Goal: Complete application form

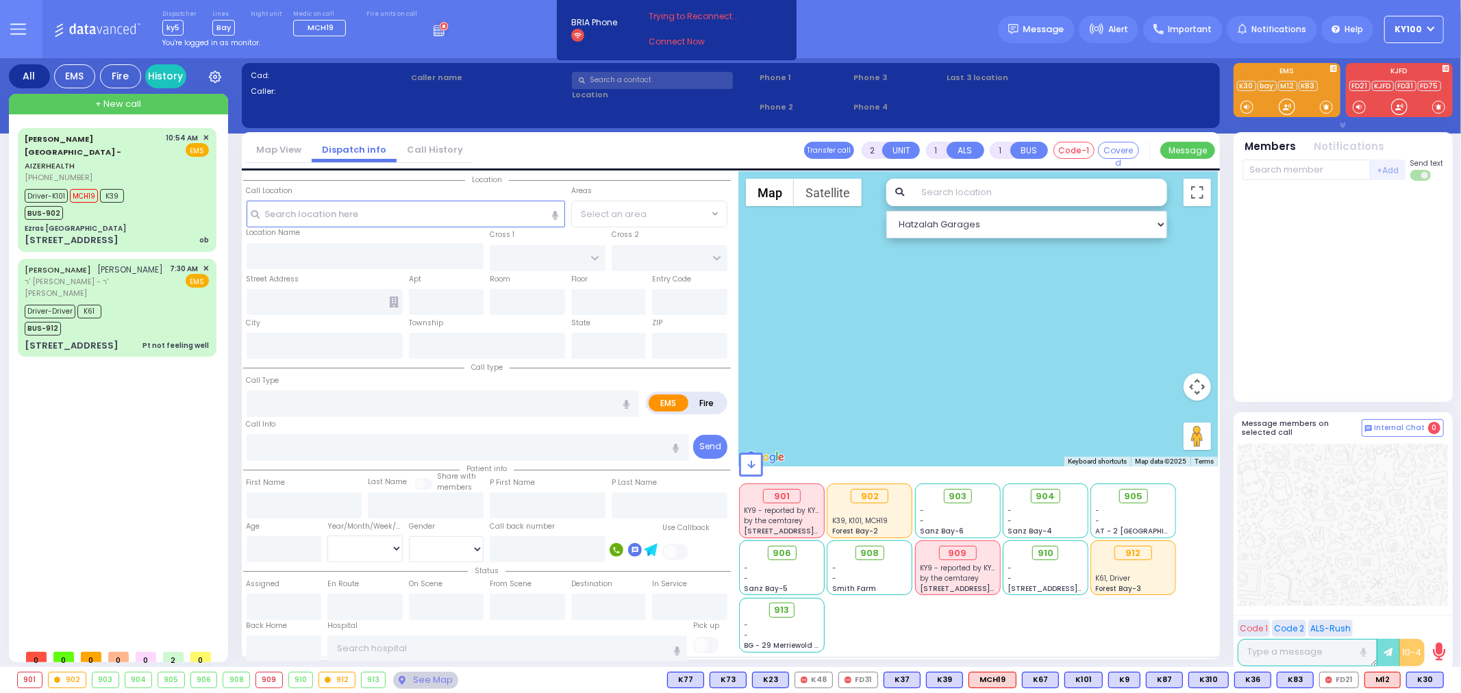
select select
type input "inn"
radio input "true"
select select
type input "12:25"
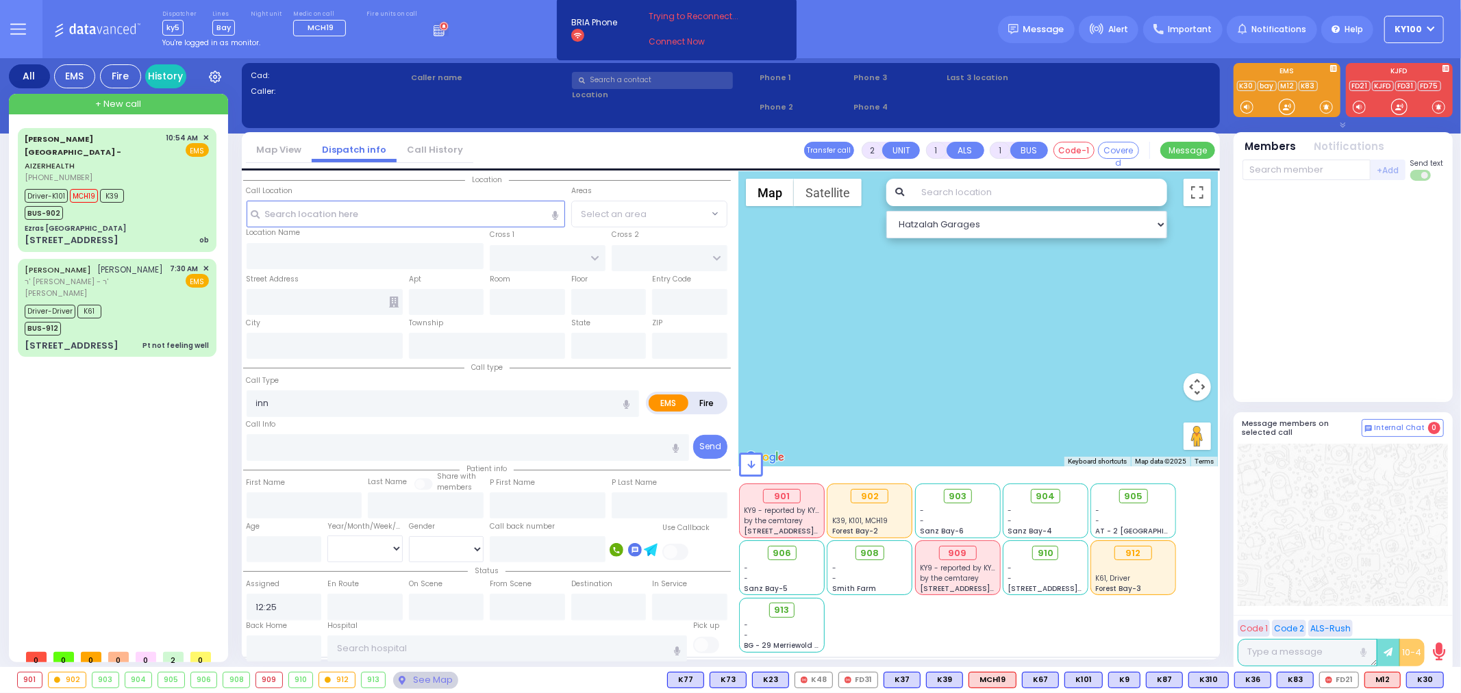
type input "[PERSON_NAME][GEOGRAPHIC_DATA]"
type input "CENTRAL VALLEY LINE"
type input "[PERSON_NAME][GEOGRAPHIC_DATA]"
type input "[STREET_ADDRESS][PERSON_NAME]"
type input "Monroe"
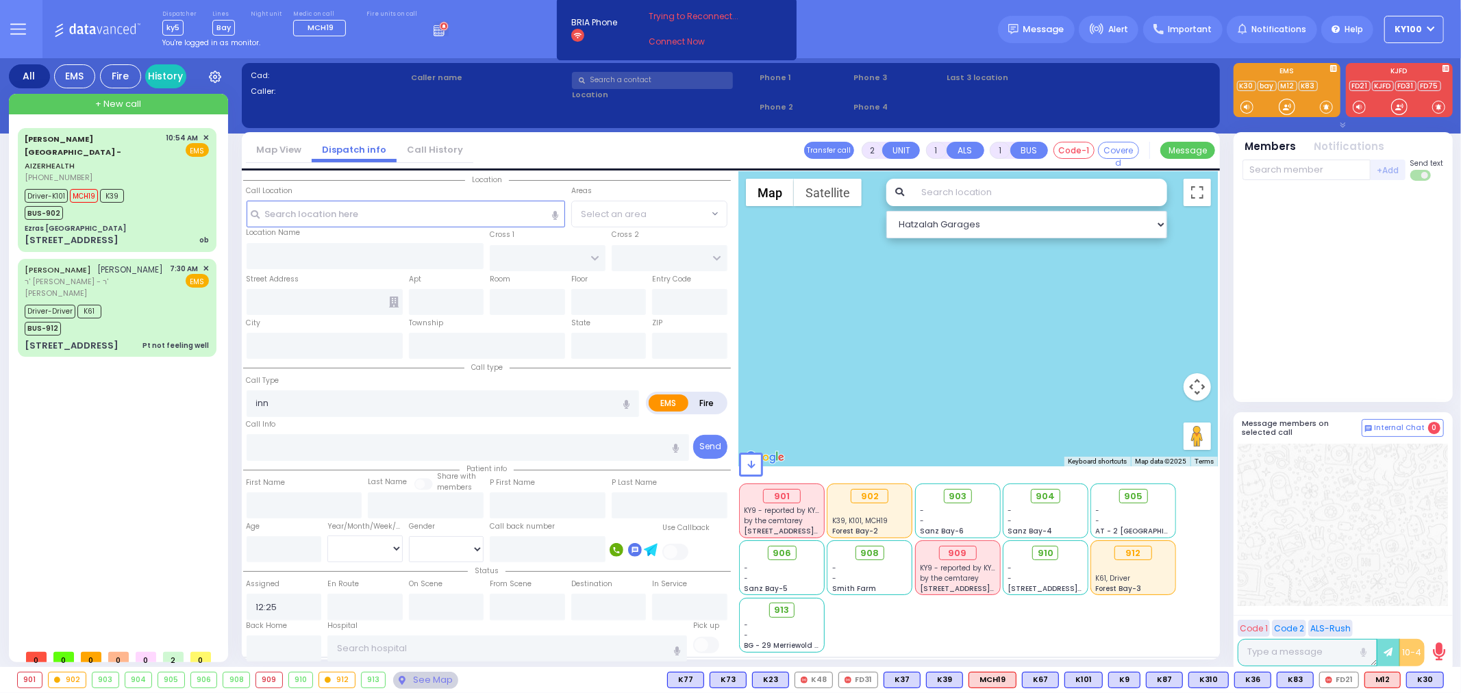
type input "[US_STATE]"
type input "10950"
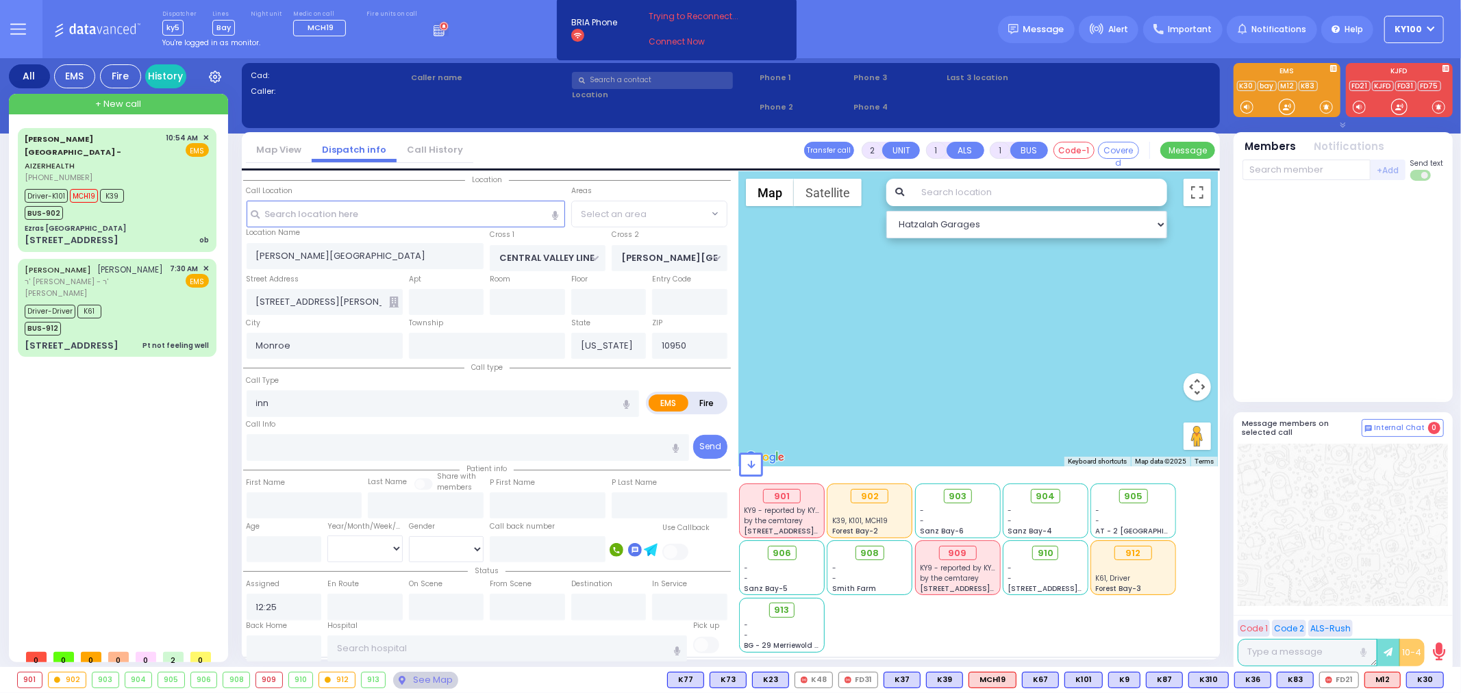
radio input "true"
select select
type input "iness"
radio input "true"
select select
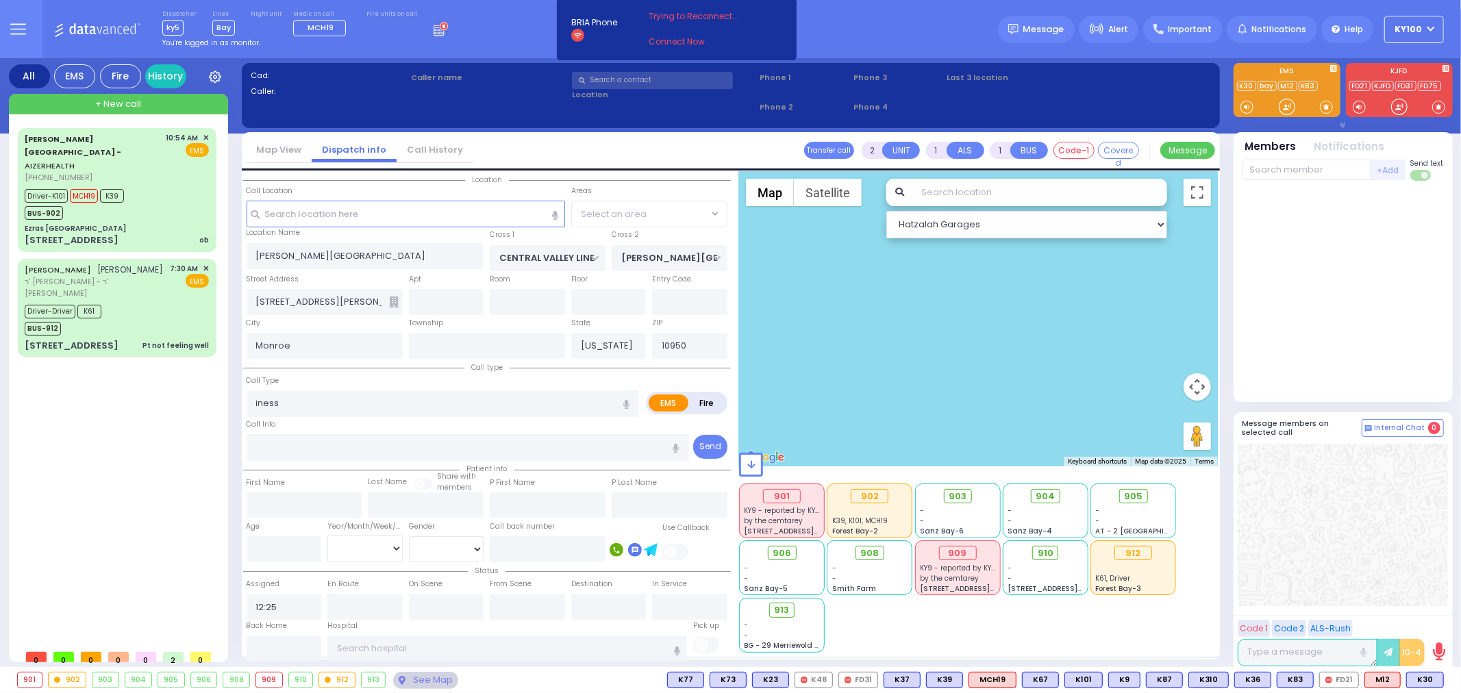
type input "sick"
radio input "true"
select select
type input "sickness"
radio input "true"
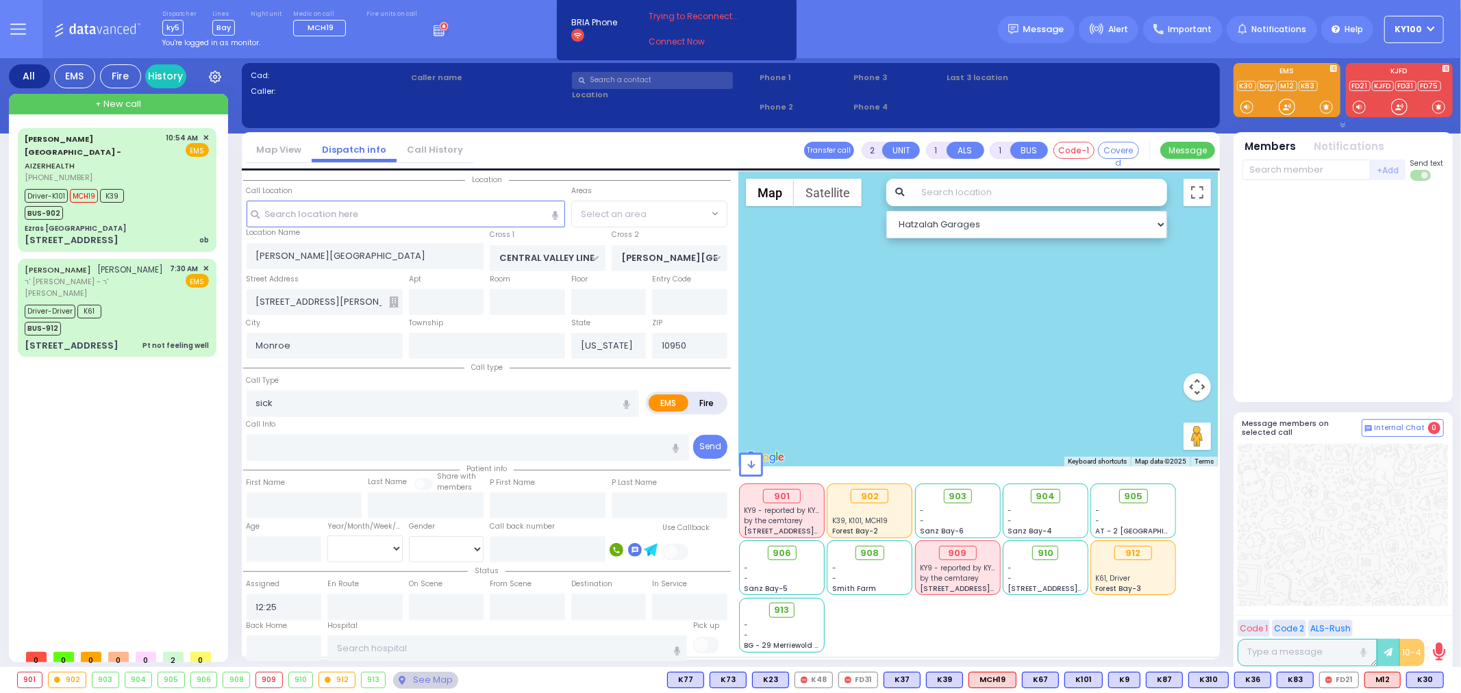
select select
radio input "true"
select select
radio input "true"
select select
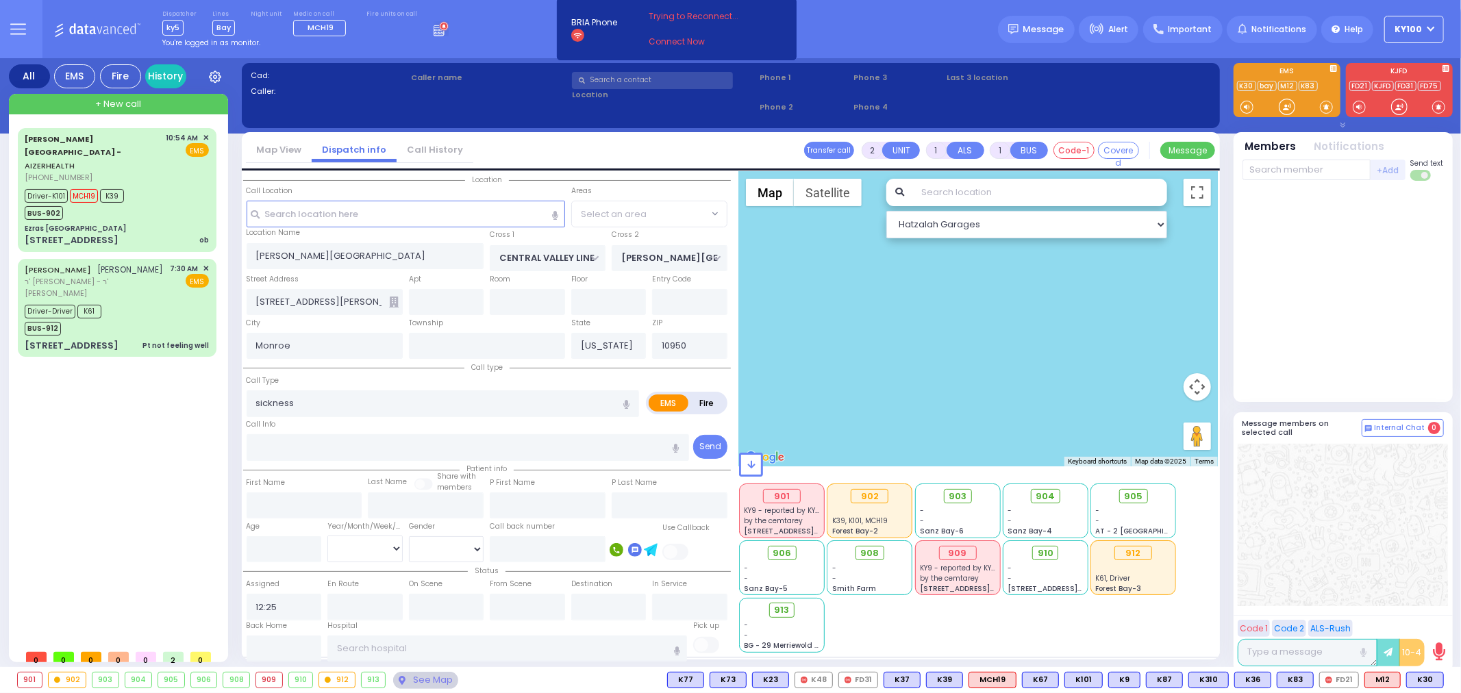
type input "12:26"
select select "All areas"
select select "Hatzalah Garages"
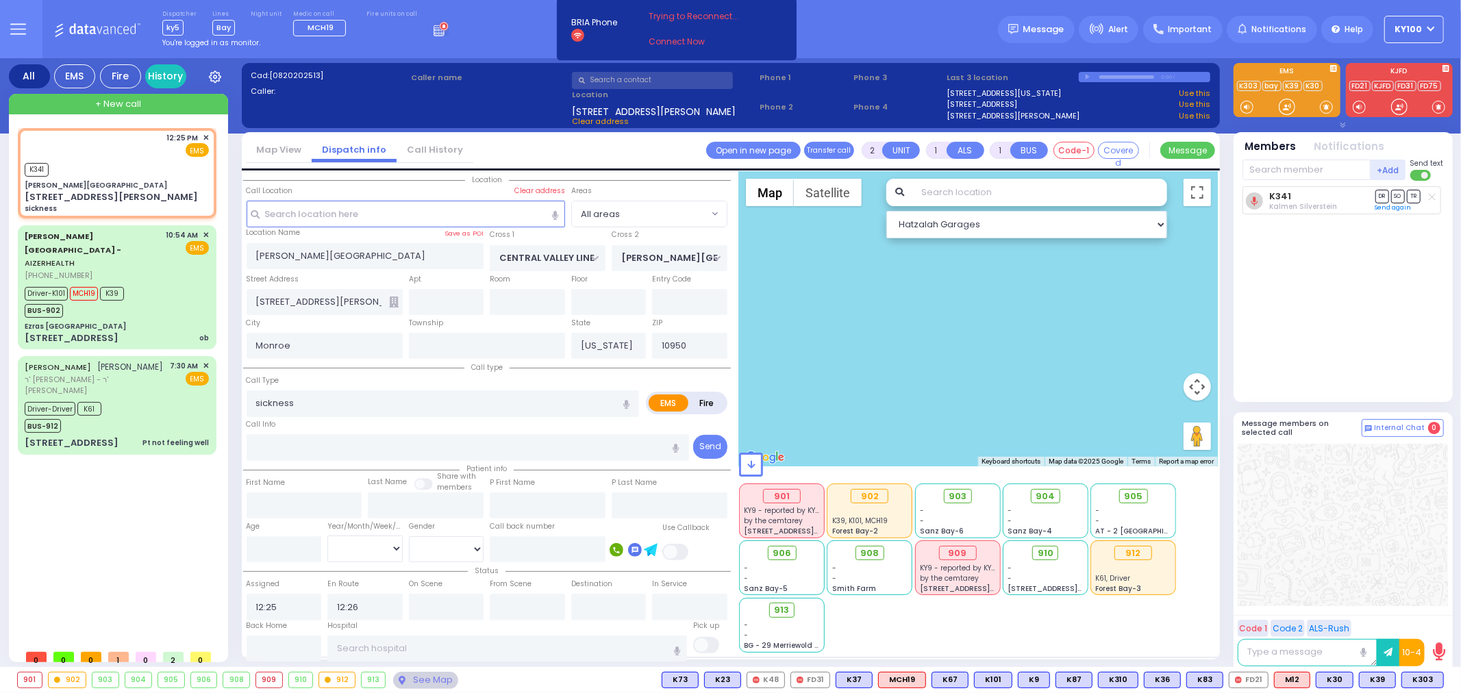
select select
radio input "true"
select select
radio input "true"
select select
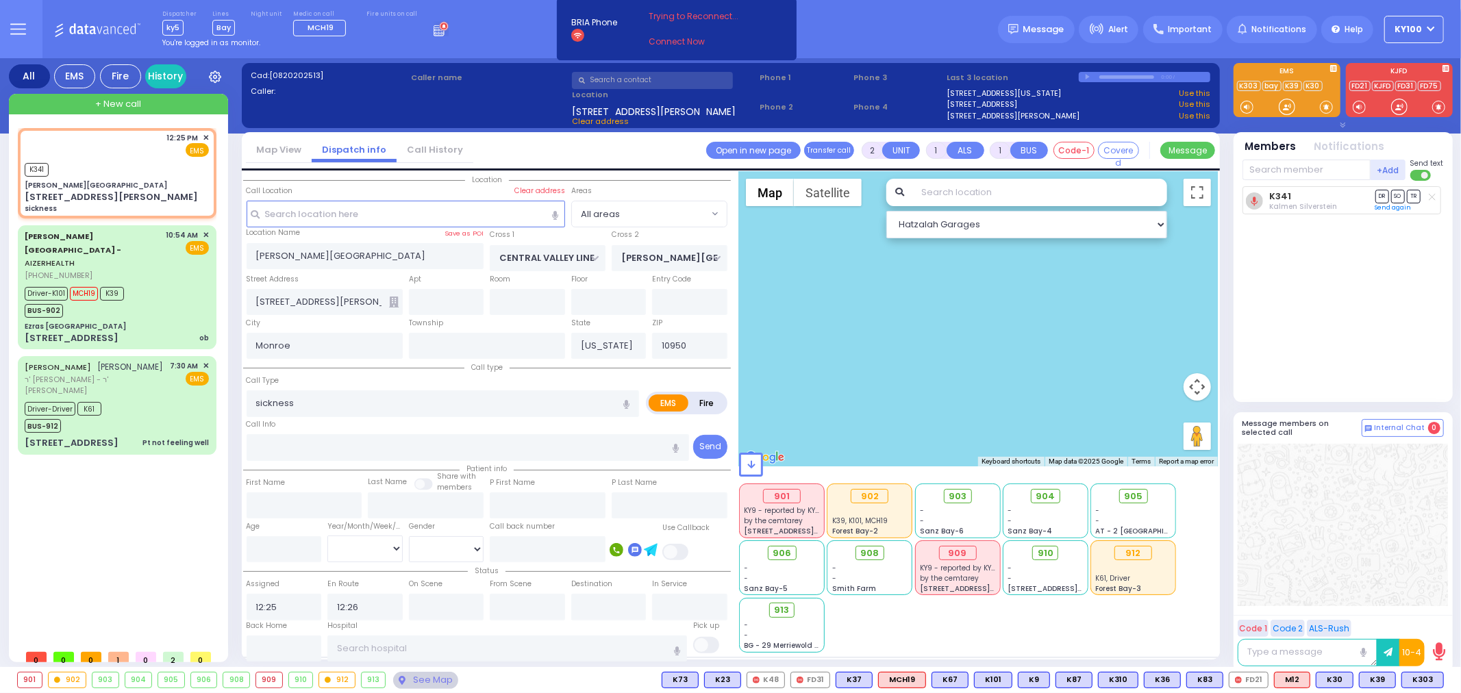
select select "All areas"
select select "Hatzalah Garages"
